Goal: Task Accomplishment & Management: Complete application form

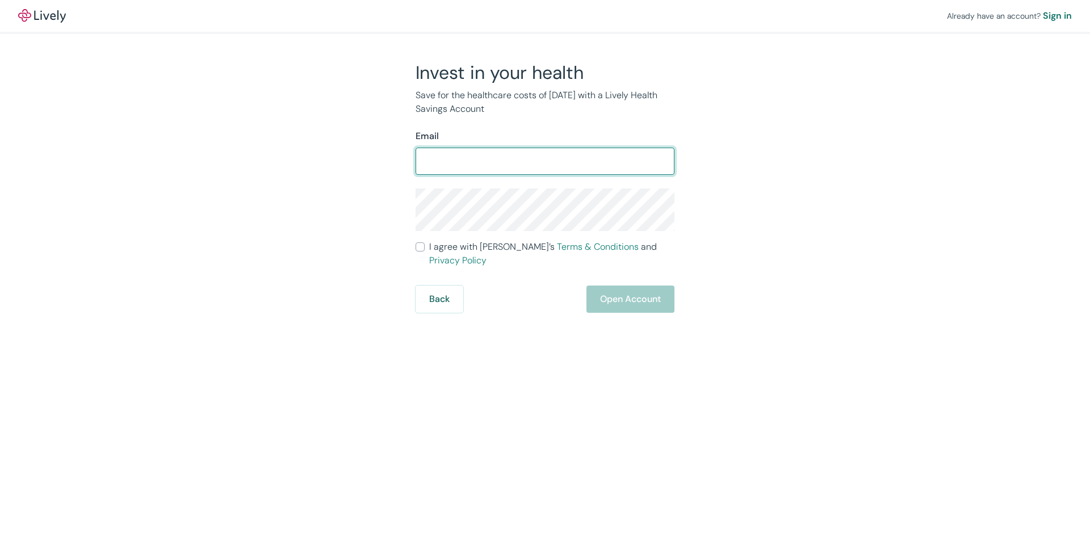
click at [464, 159] on input "Email" at bounding box center [545, 161] width 259 height 23
type input "dayaada2@yahoo.com"
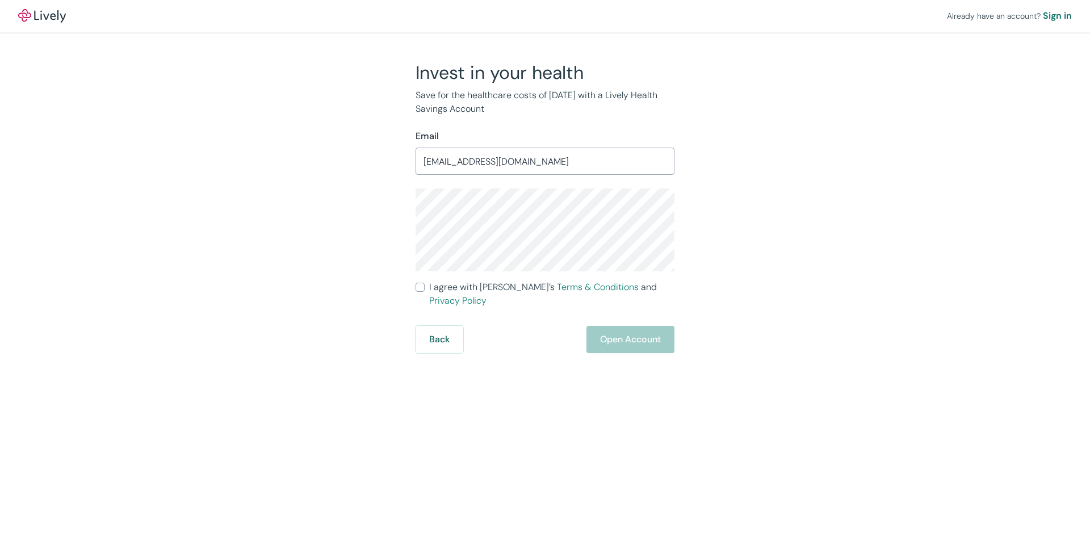
click at [421, 287] on input "I agree with Lively’s Terms & Conditions and Privacy Policy" at bounding box center [420, 287] width 9 height 9
checkbox input "true"
click at [639, 329] on button "Open Account" at bounding box center [630, 339] width 88 height 27
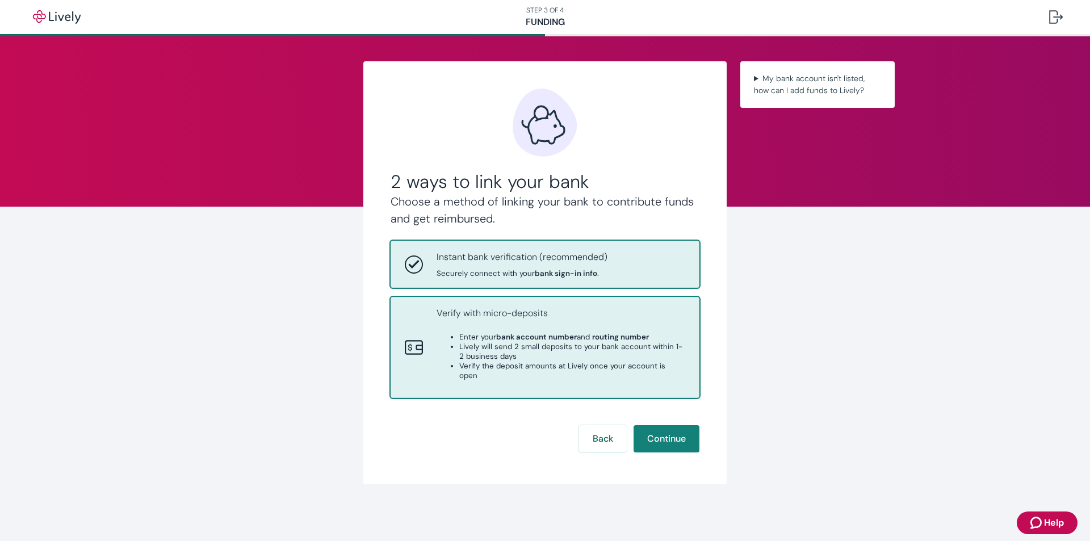
click at [519, 329] on div "Verify with micro-deposits Enter your bank account number and routing number Li…" at bounding box center [561, 348] width 249 height 82
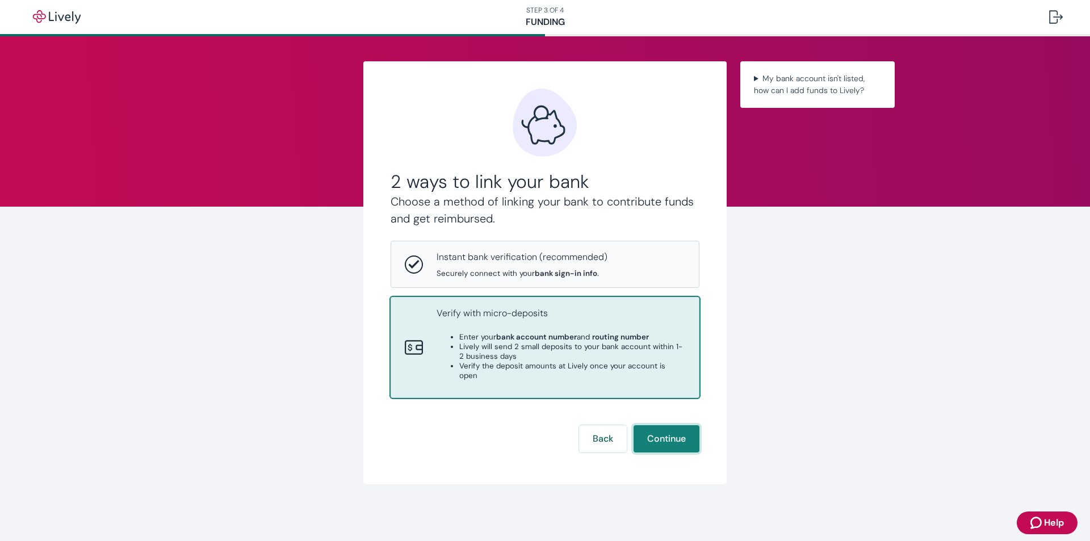
click at [664, 427] on button "Continue" at bounding box center [667, 438] width 66 height 27
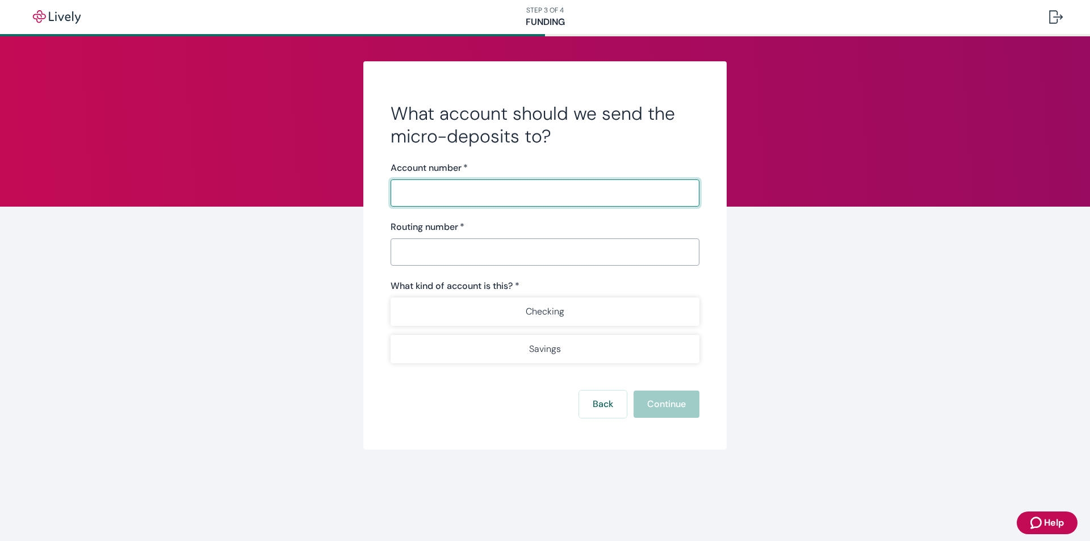
click at [410, 187] on input "Account number   *" at bounding box center [545, 193] width 309 height 23
type input "8100009906355"
click at [423, 242] on input "Routing number   *" at bounding box center [545, 252] width 309 height 23
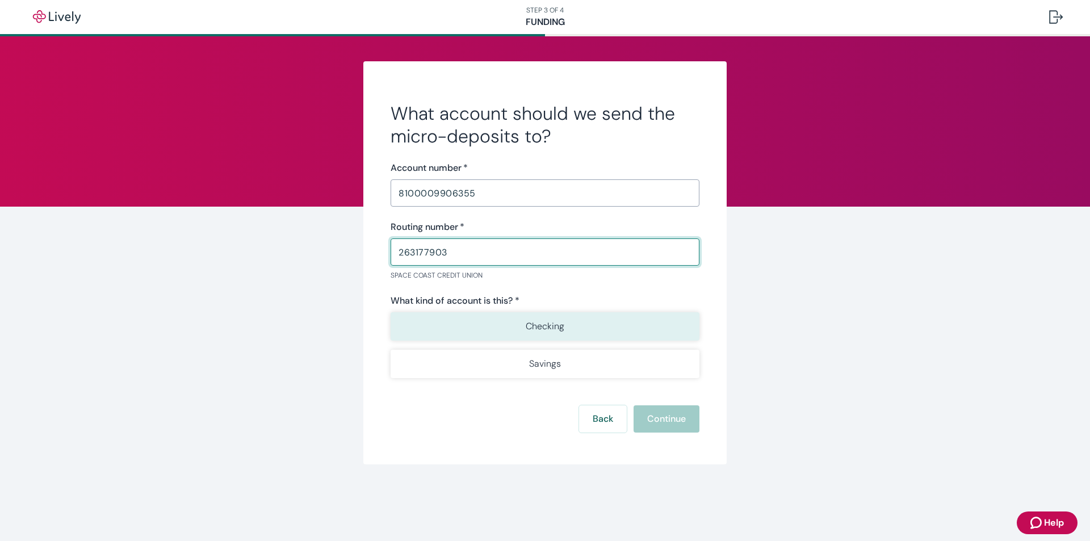
type input "263177903"
click at [552, 322] on p "Checking" at bounding box center [545, 327] width 39 height 14
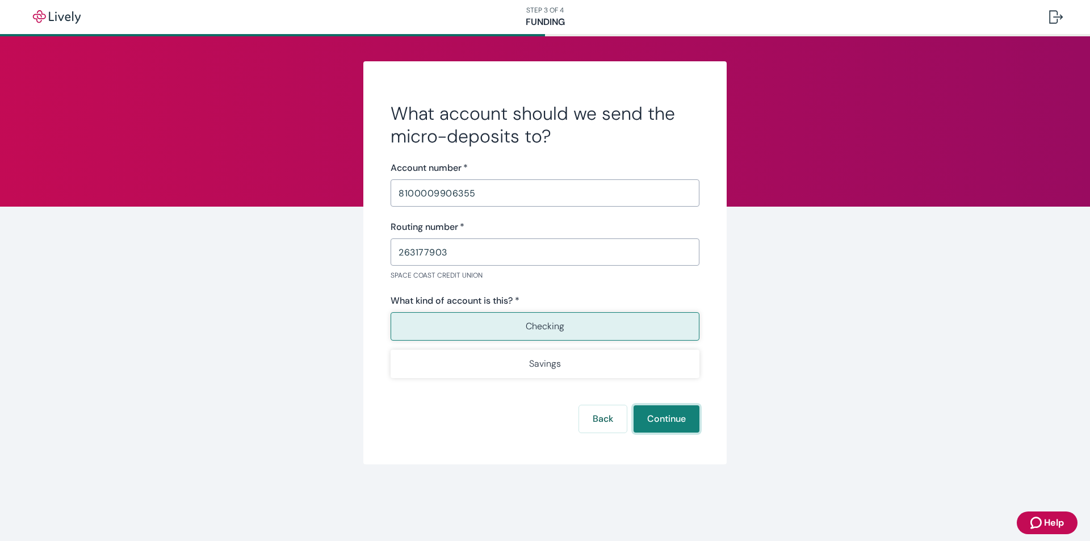
click at [661, 425] on button "Continue" at bounding box center [667, 418] width 66 height 27
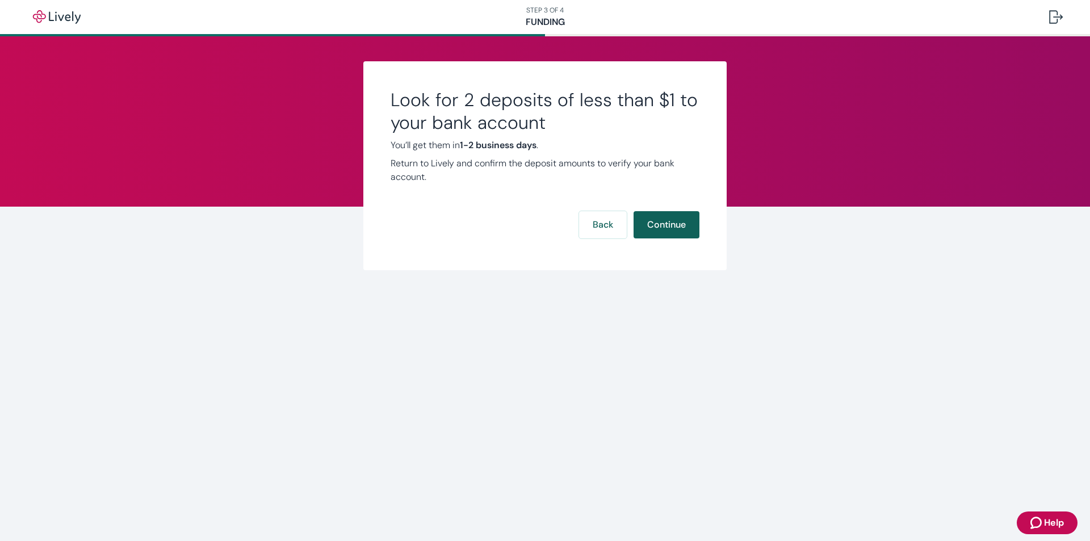
click at [693, 228] on button "Continue" at bounding box center [667, 224] width 66 height 27
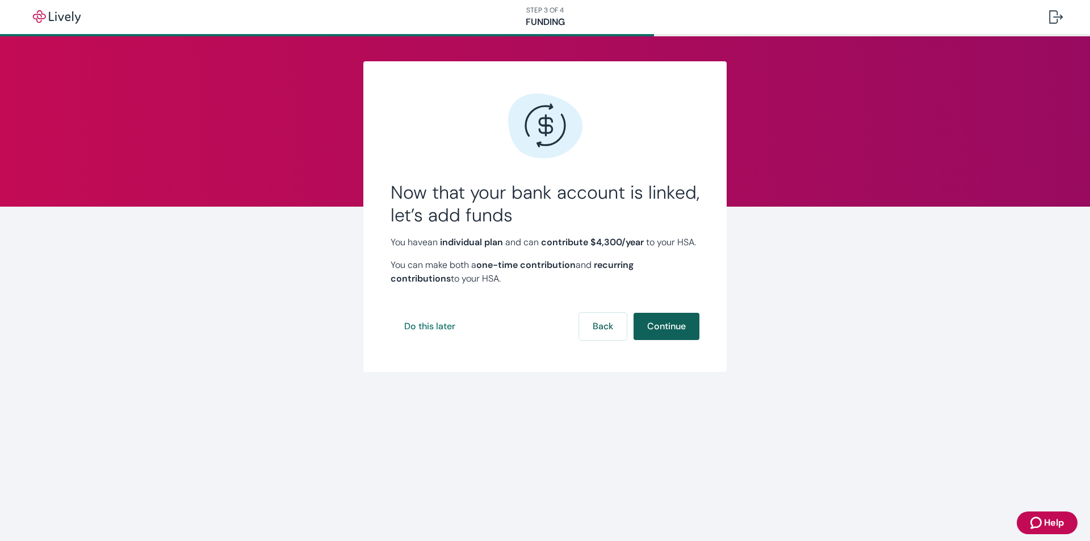
click at [697, 340] on button "Continue" at bounding box center [667, 326] width 66 height 27
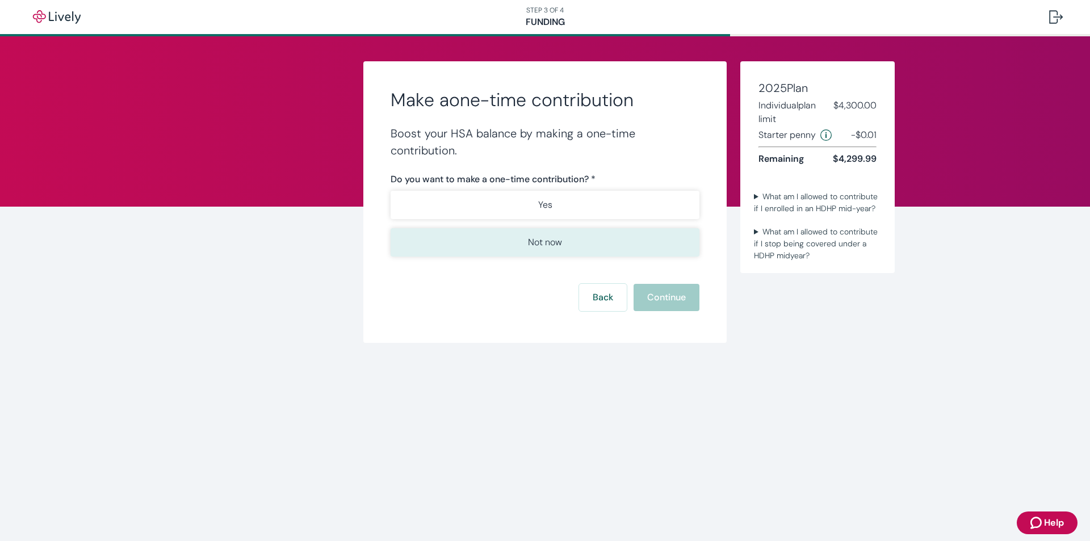
click at [556, 241] on p "Not now" at bounding box center [545, 243] width 34 height 14
click at [688, 296] on button "Continue" at bounding box center [667, 297] width 66 height 27
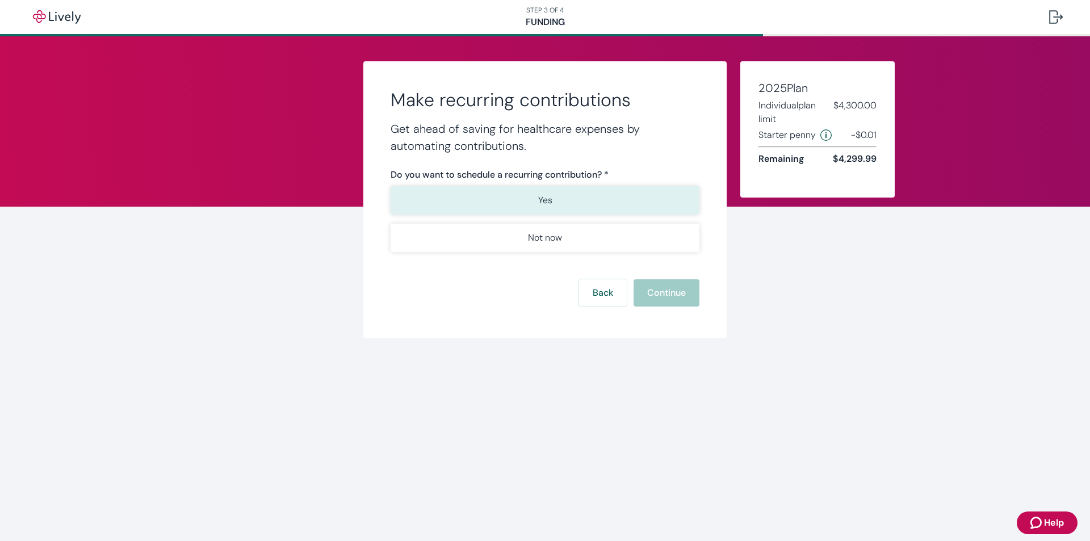
click at [544, 202] on p "Yes" at bounding box center [545, 201] width 14 height 14
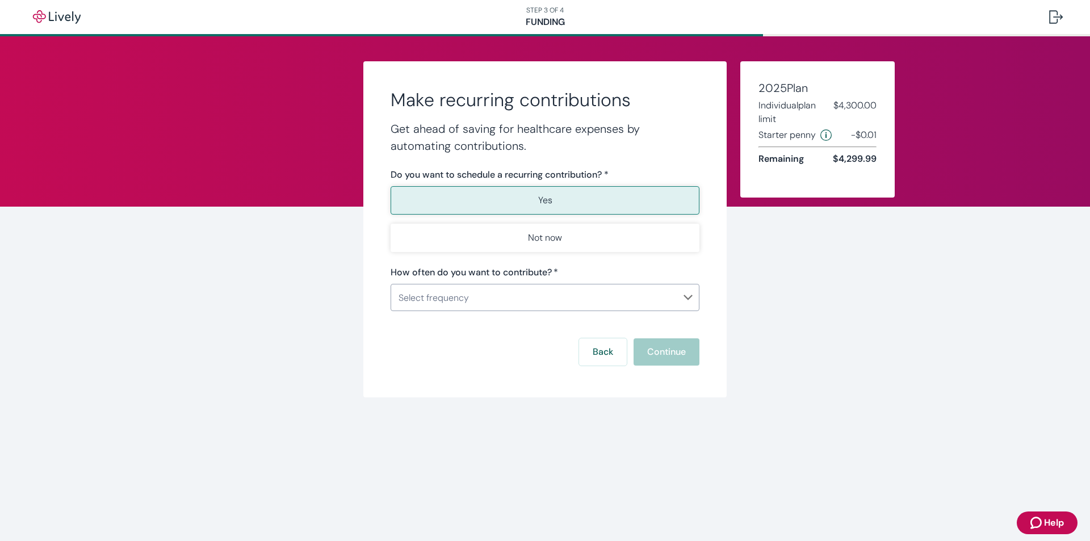
click at [456, 305] on body "STEP 3 OF 4 Funding Make recurring contributions Get ahead of saving for health…" at bounding box center [545, 270] width 1090 height 541
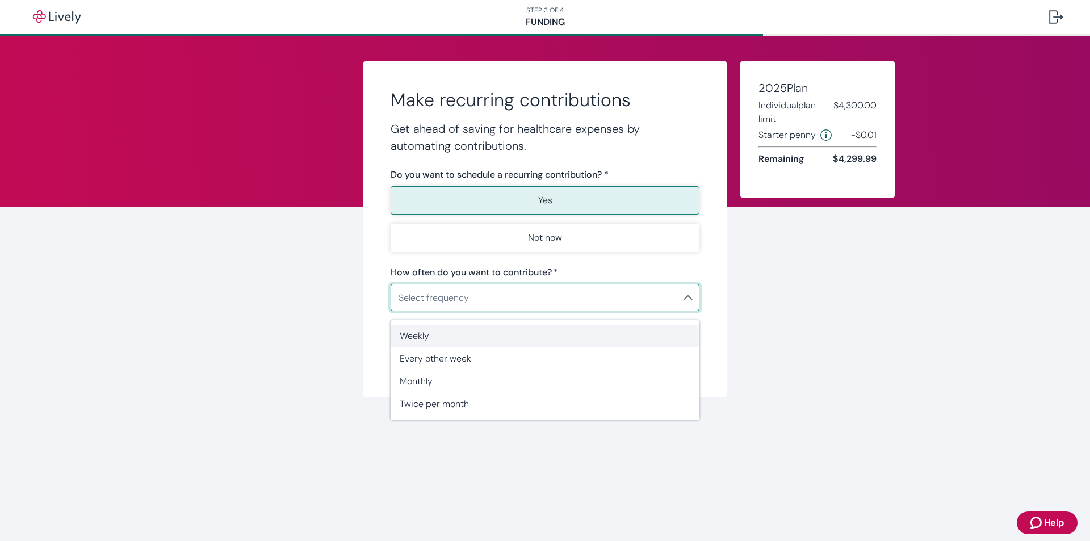
click at [420, 339] on span "Weekly" at bounding box center [545, 336] width 291 height 14
type input "Weekly"
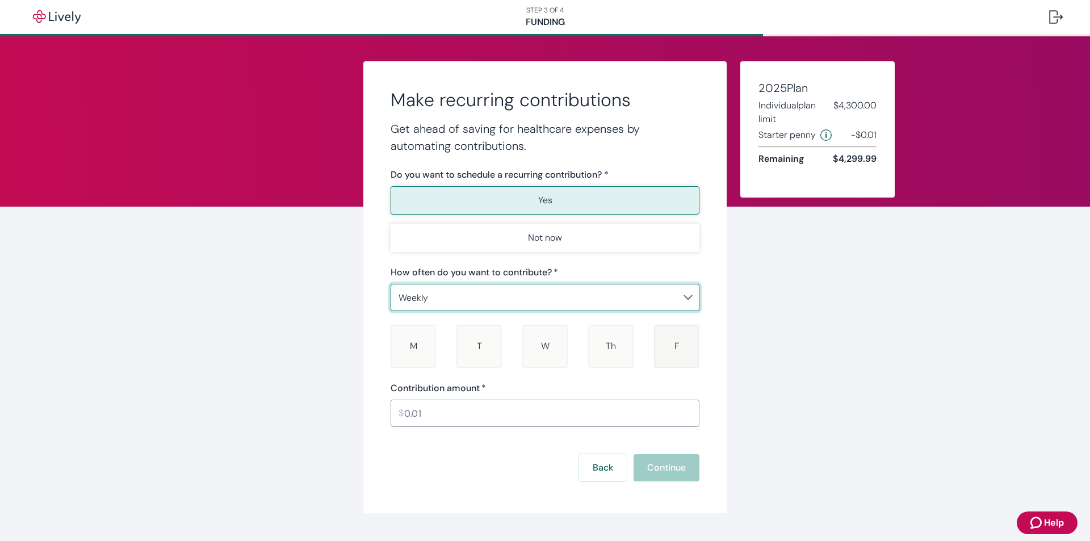
click at [674, 342] on span "F" at bounding box center [676, 346] width 5 height 12
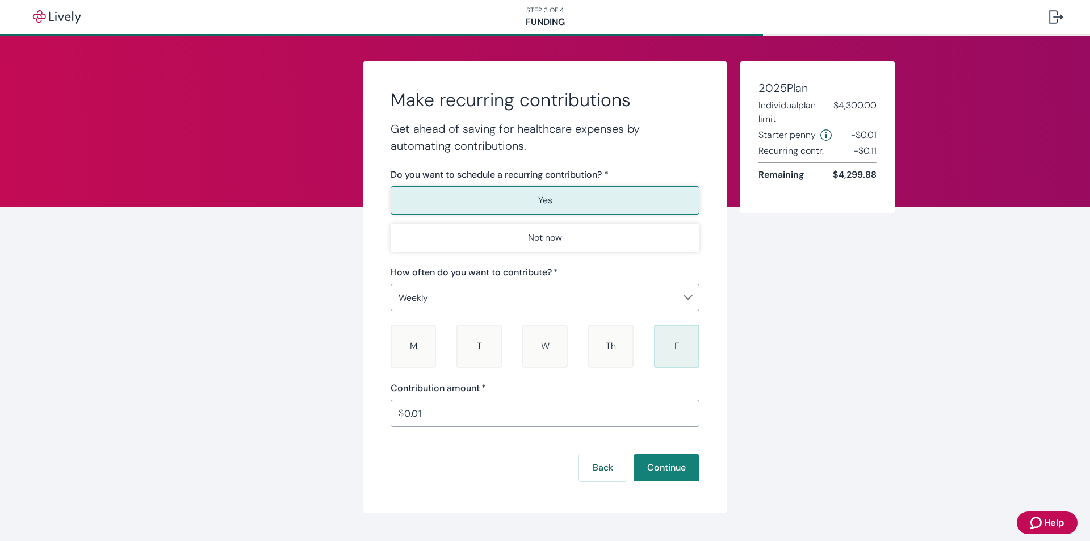
click at [426, 410] on input "0.01" at bounding box center [551, 413] width 295 height 23
type input "25.00"
click at [460, 454] on div "Back Continue" at bounding box center [545, 467] width 309 height 27
click at [669, 466] on button "Continue" at bounding box center [667, 467] width 66 height 27
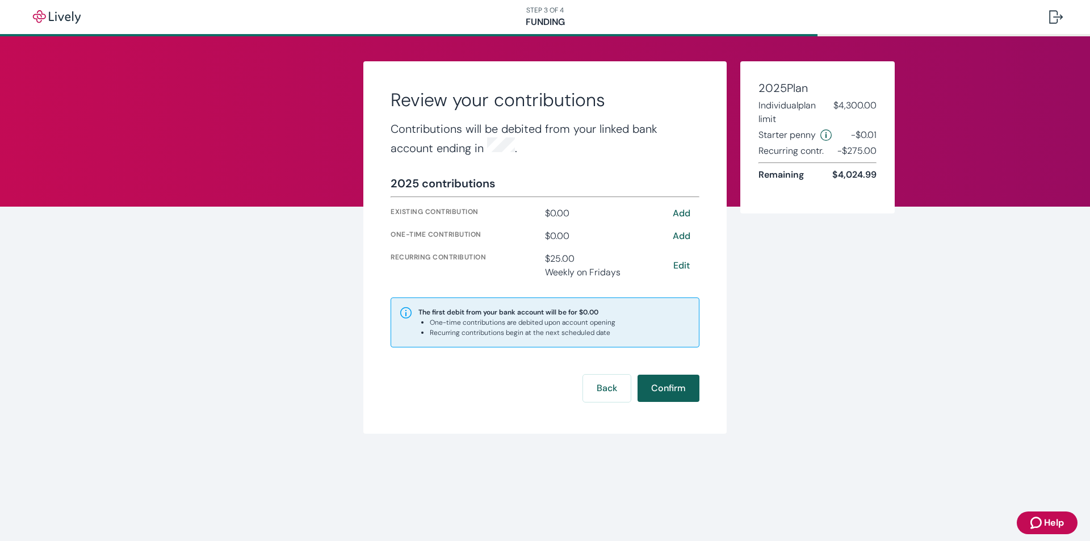
click at [675, 387] on button "Confirm" at bounding box center [669, 388] width 62 height 27
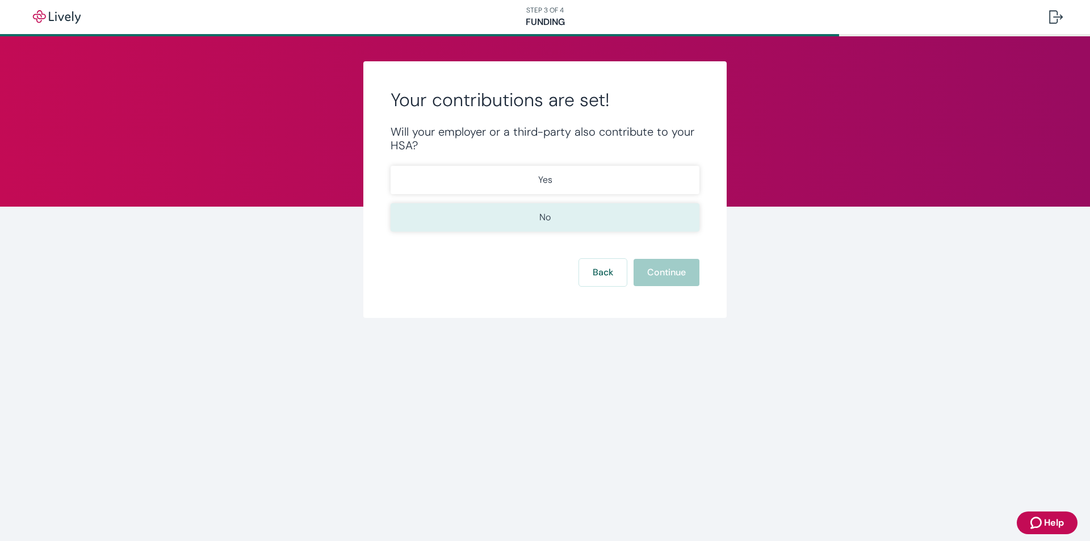
click at [555, 221] on button "No" at bounding box center [545, 217] width 309 height 28
click at [670, 276] on button "Continue" at bounding box center [667, 272] width 66 height 27
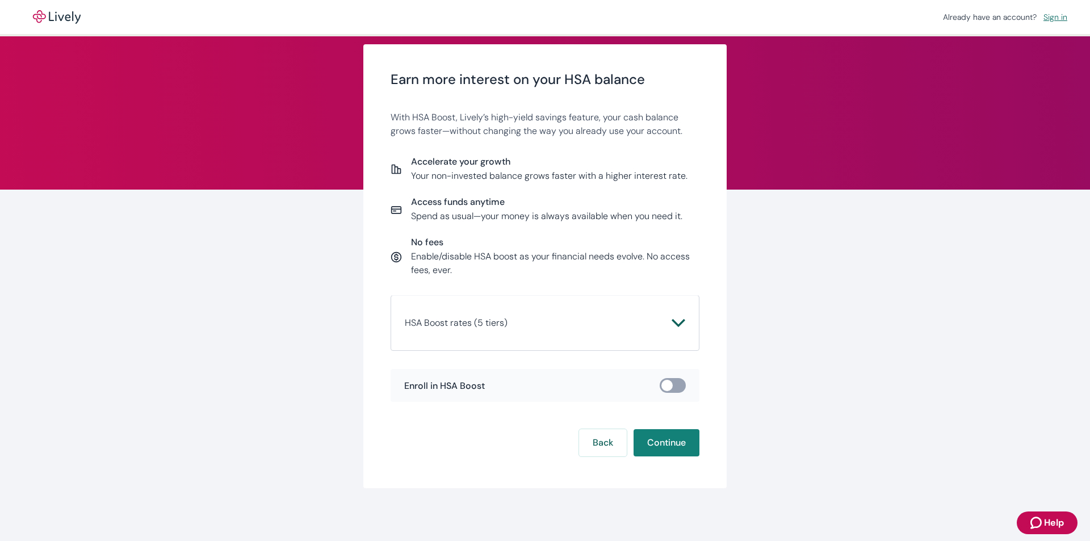
scroll to position [19, 0]
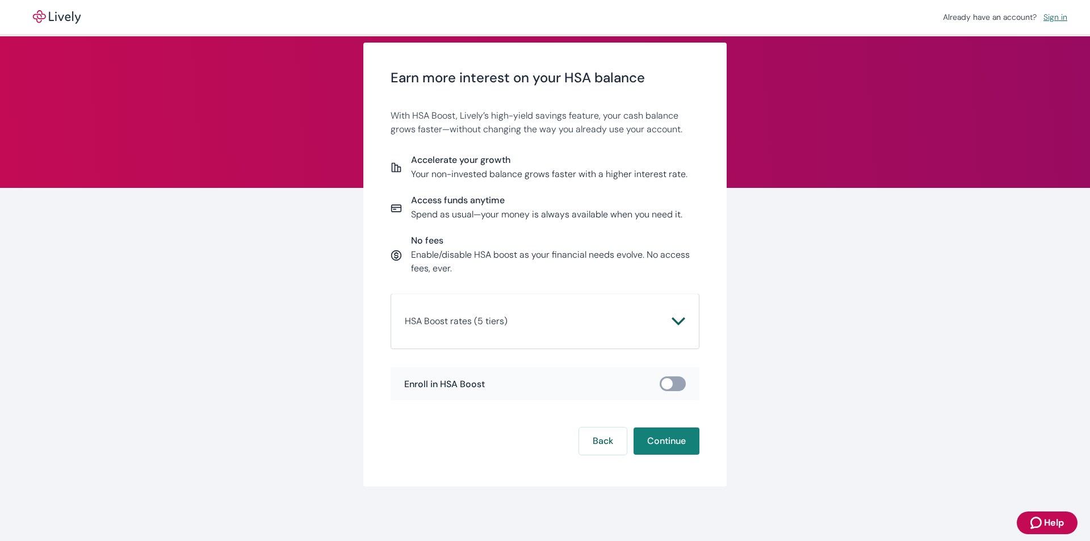
click at [672, 315] on icon "Chevron icon" at bounding box center [679, 322] width 14 height 14
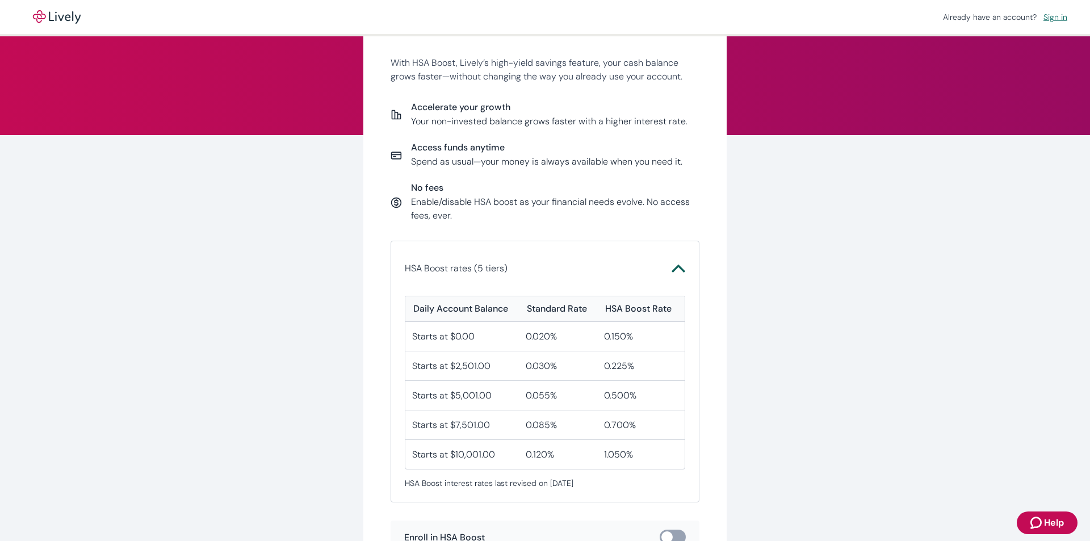
scroll to position [132, 0]
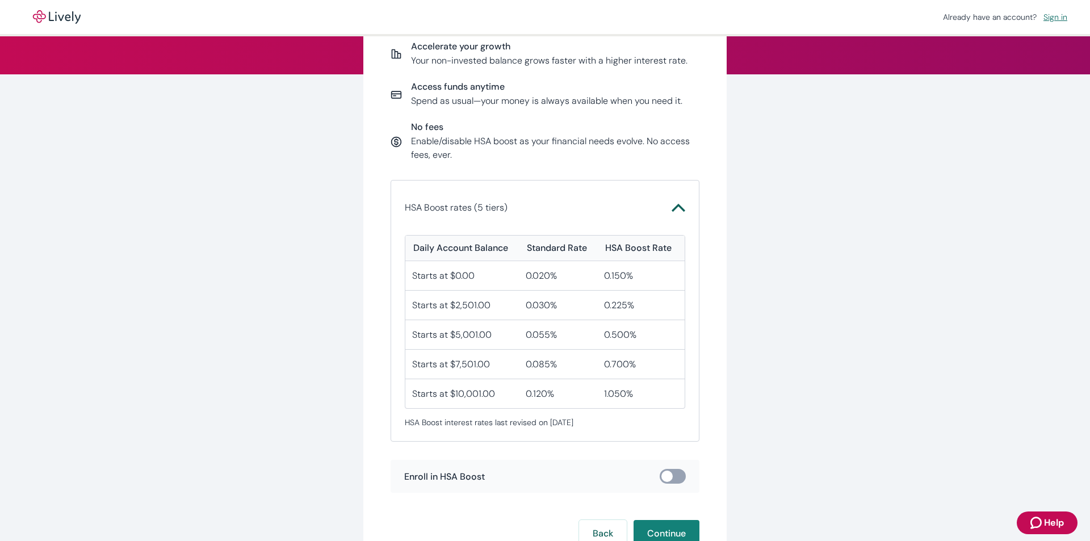
click at [674, 208] on icon "Chevron icon" at bounding box center [679, 208] width 14 height 14
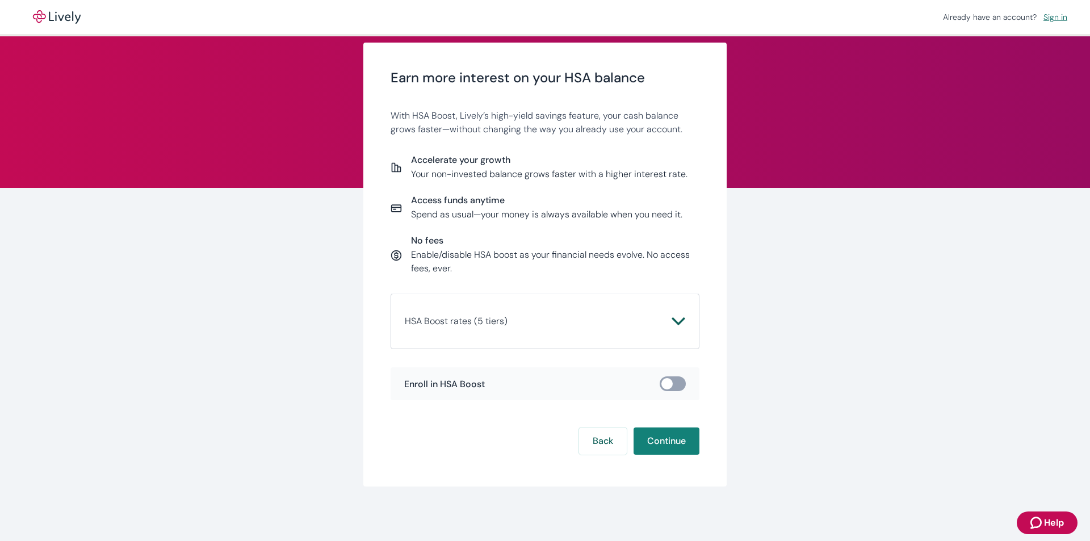
scroll to position [19, 0]
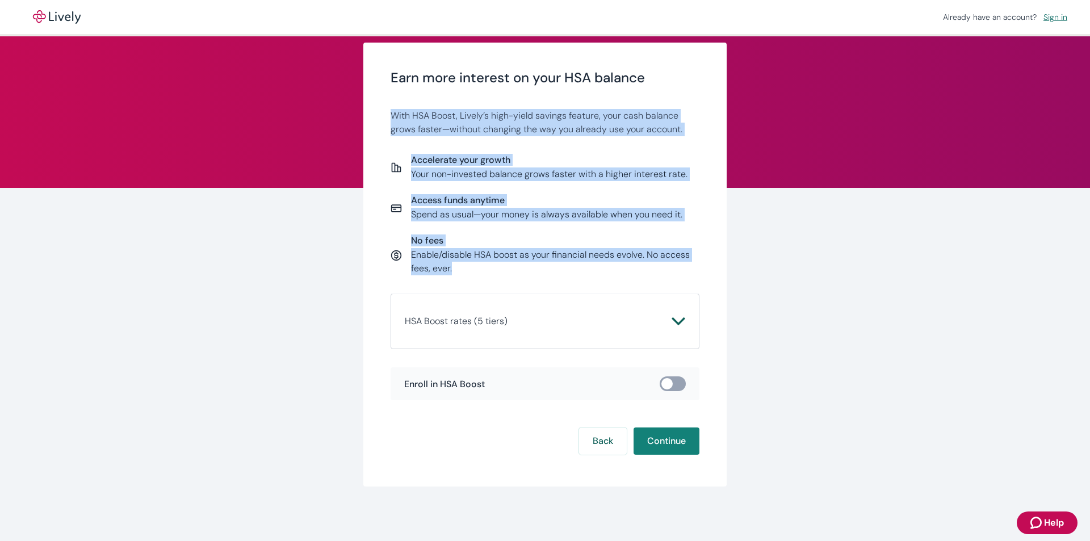
drag, startPoint x: 388, startPoint y: 111, endPoint x: 513, endPoint y: 269, distance: 201.3
click at [513, 269] on div "Earn more interest on your HSA balance With HSA Boost, Lively’s high-yield savi…" at bounding box center [545, 235] width 309 height 330
copy div "With HSA Boost, Lively’s high-yield savings feature, your cash balance grows fa…"
